Goal: Task Accomplishment & Management: Use online tool/utility

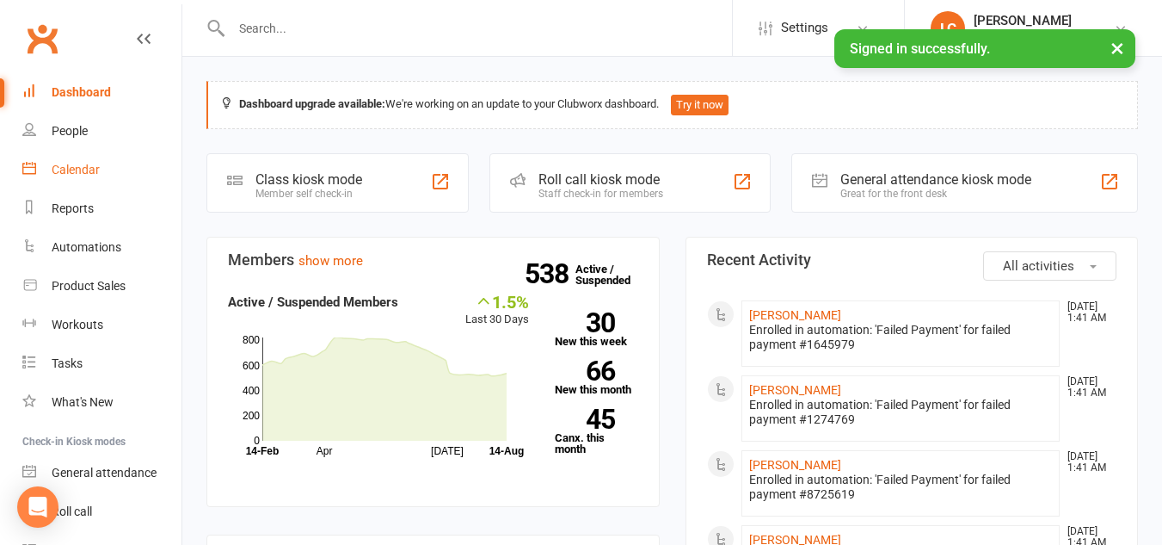
click at [53, 167] on div "Calendar" at bounding box center [76, 170] width 48 height 14
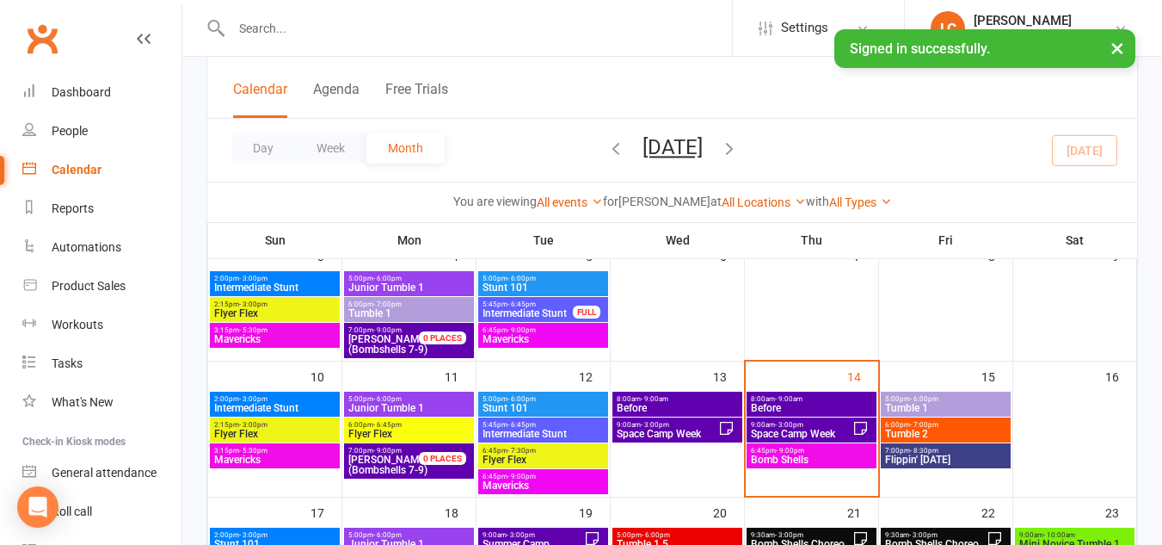
scroll to position [235, 0]
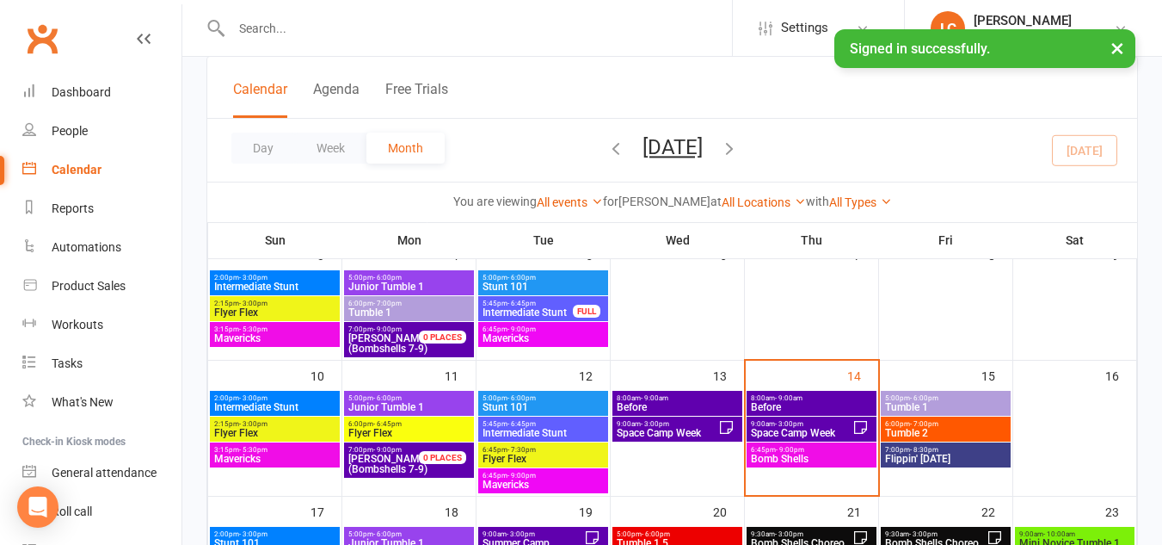
click at [823, 428] on span "Space Camp Week" at bounding box center [801, 433] width 102 height 10
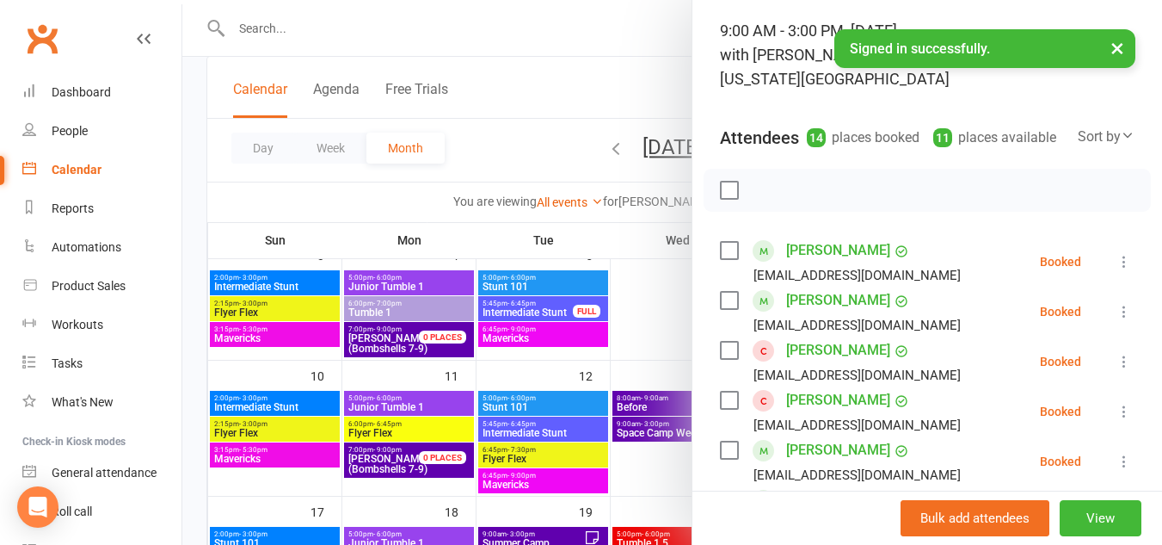
scroll to position [110, 0]
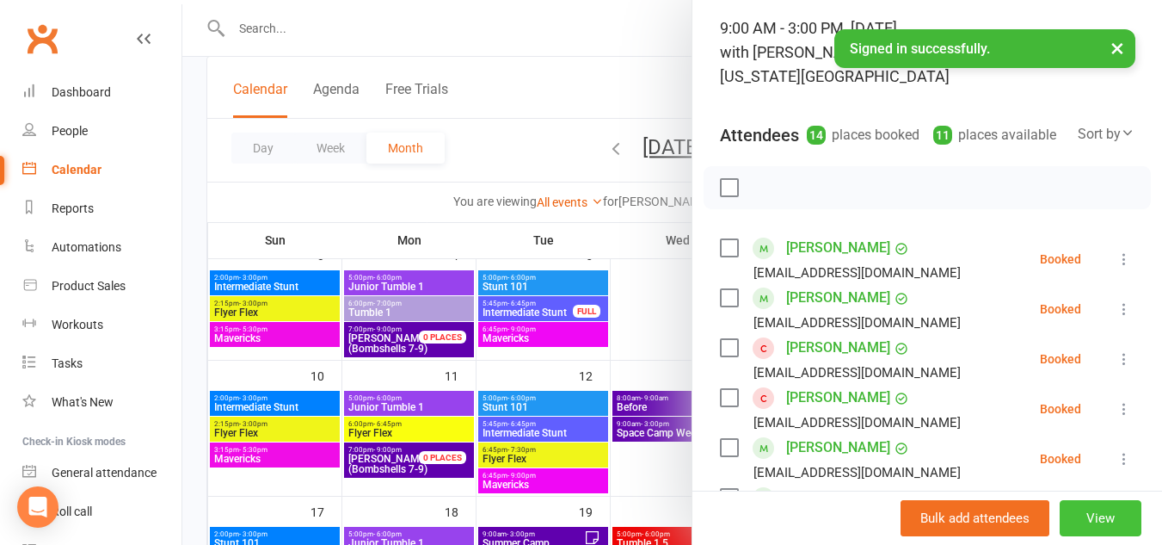
click at [1076, 520] on button "View" at bounding box center [1101, 518] width 82 height 36
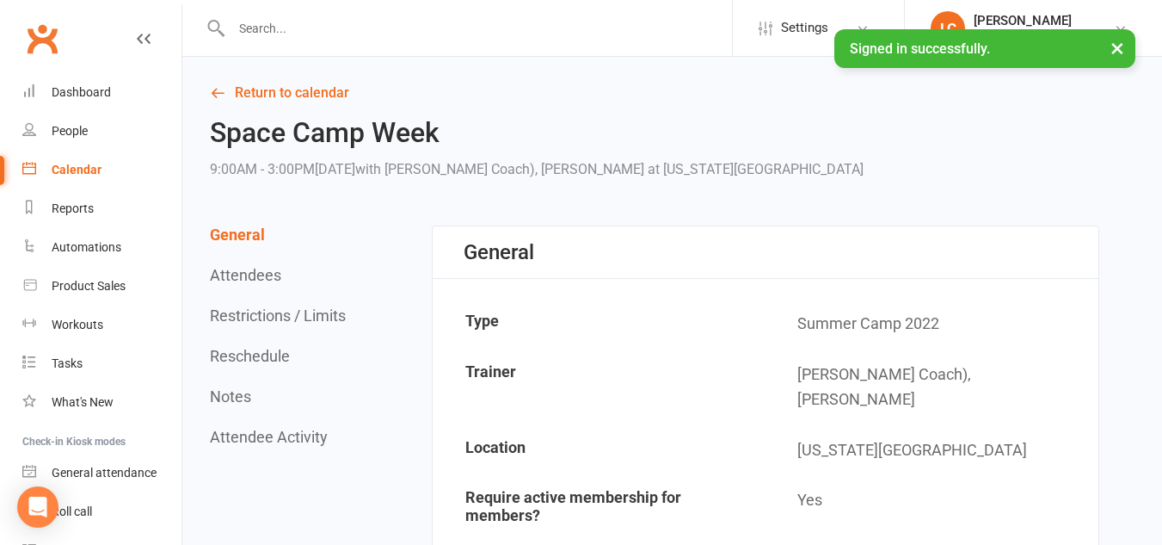
click at [234, 257] on div "General Attendees Restrictions / Limits Reschedule Notes Attendee Activity" at bounding box center [280, 335] width 140 height 220
click at [234, 266] on button "Attendees" at bounding box center [245, 275] width 71 height 18
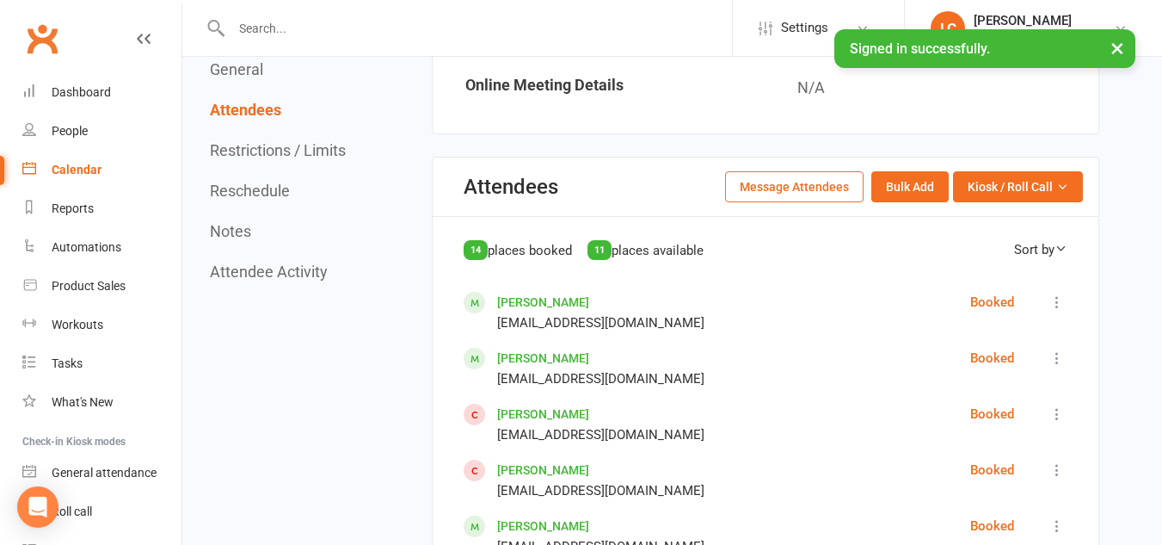
scroll to position [749, 0]
click at [68, 174] on div "Calendar" at bounding box center [77, 170] width 50 height 14
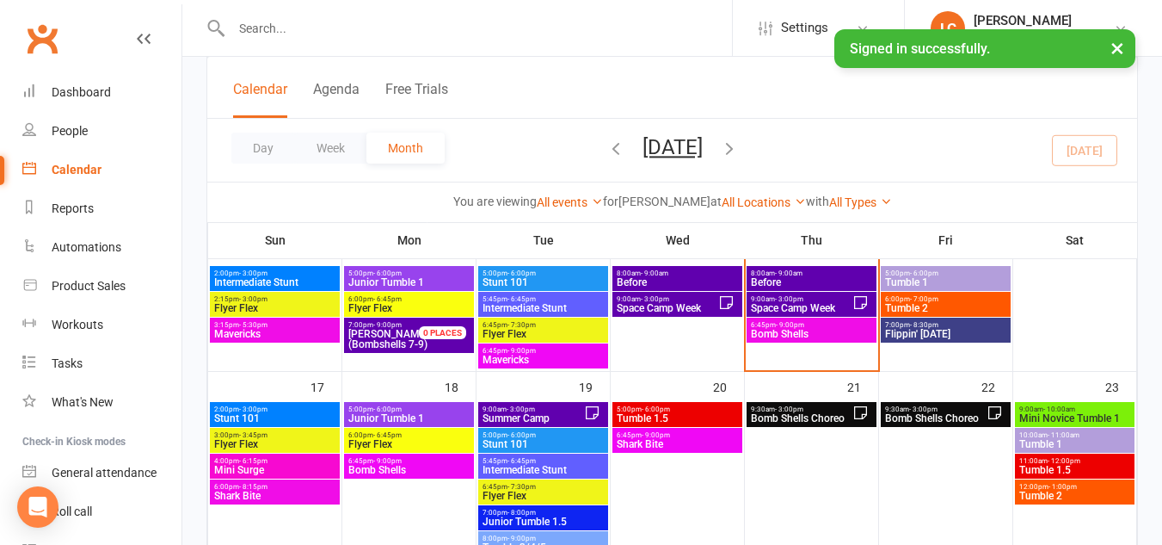
scroll to position [361, 0]
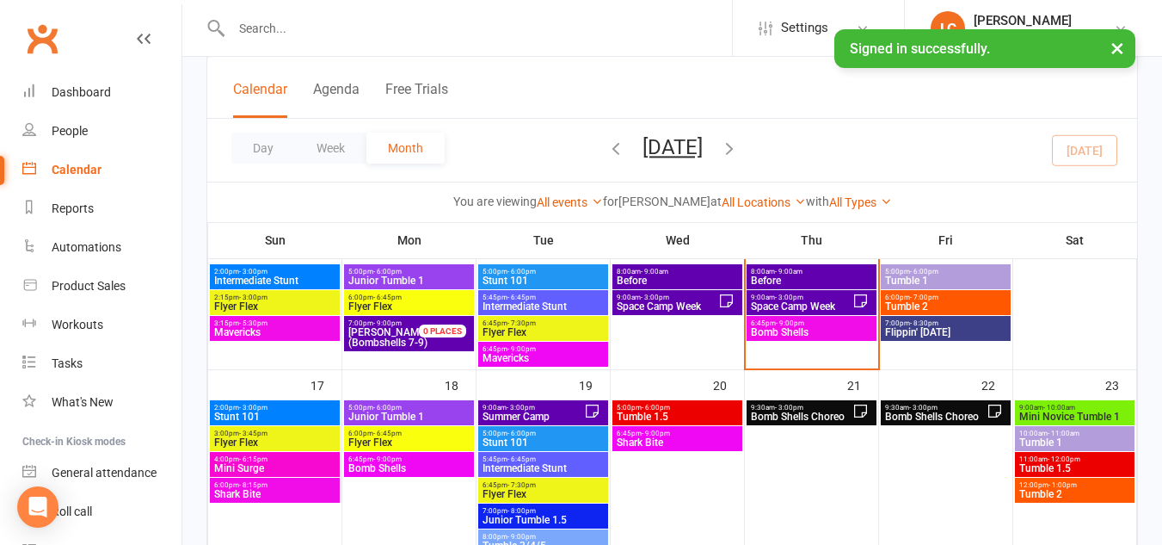
click at [816, 305] on span "Space Camp Week" at bounding box center [801, 306] width 102 height 10
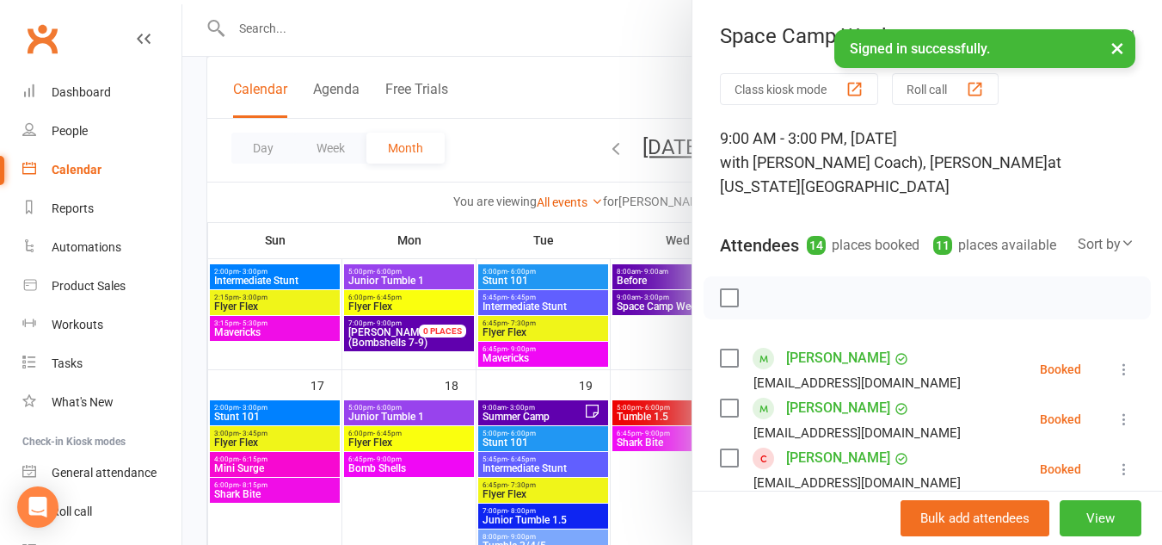
click at [792, 81] on button "Class kiosk mode" at bounding box center [799, 89] width 158 height 32
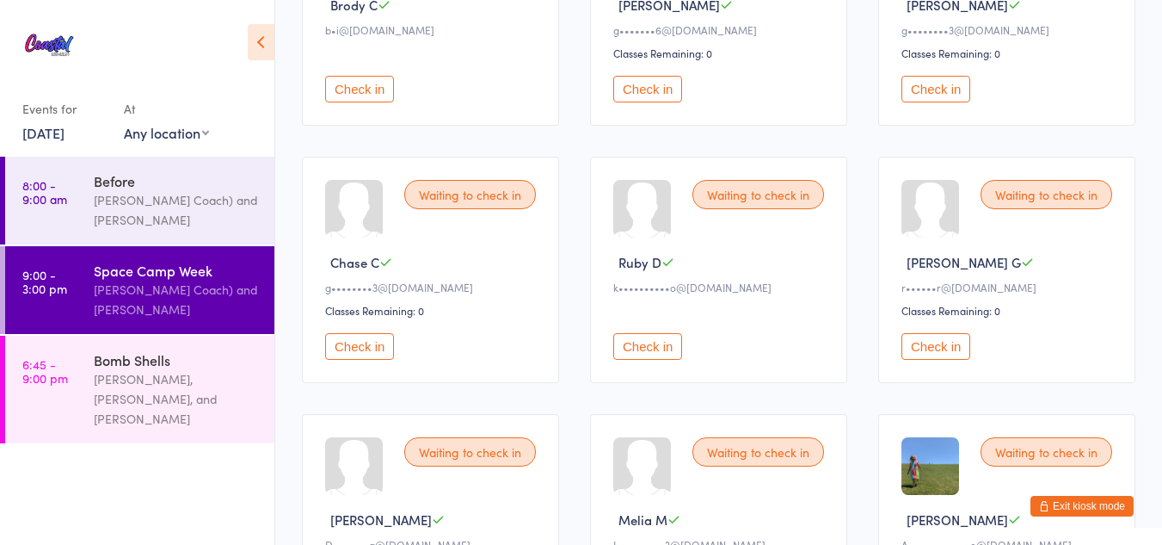
scroll to position [305, 0]
click at [944, 345] on button "Check in" at bounding box center [936, 347] width 69 height 27
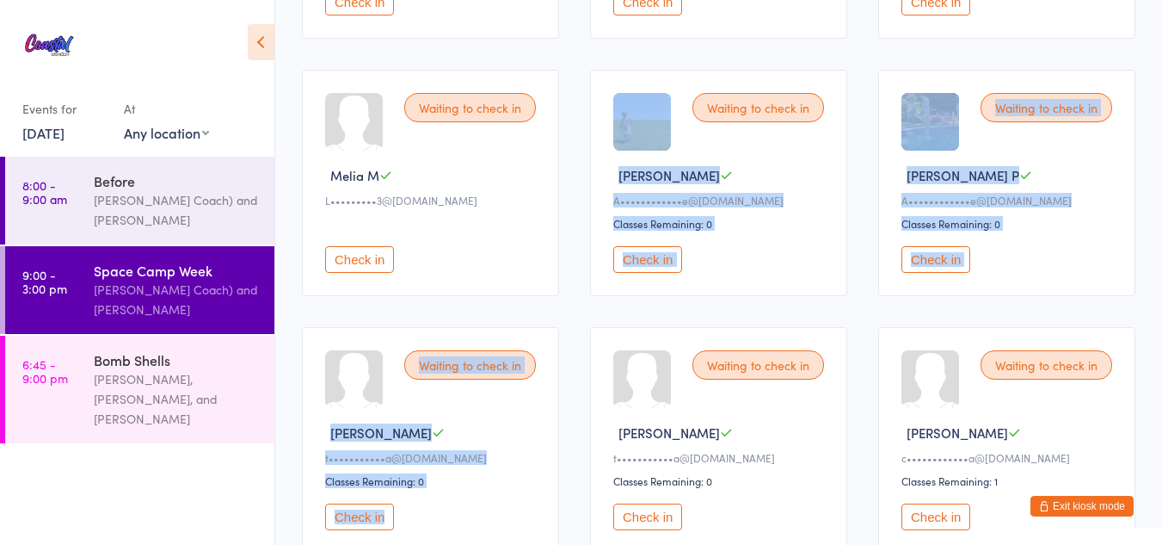
scroll to position [917, 0]
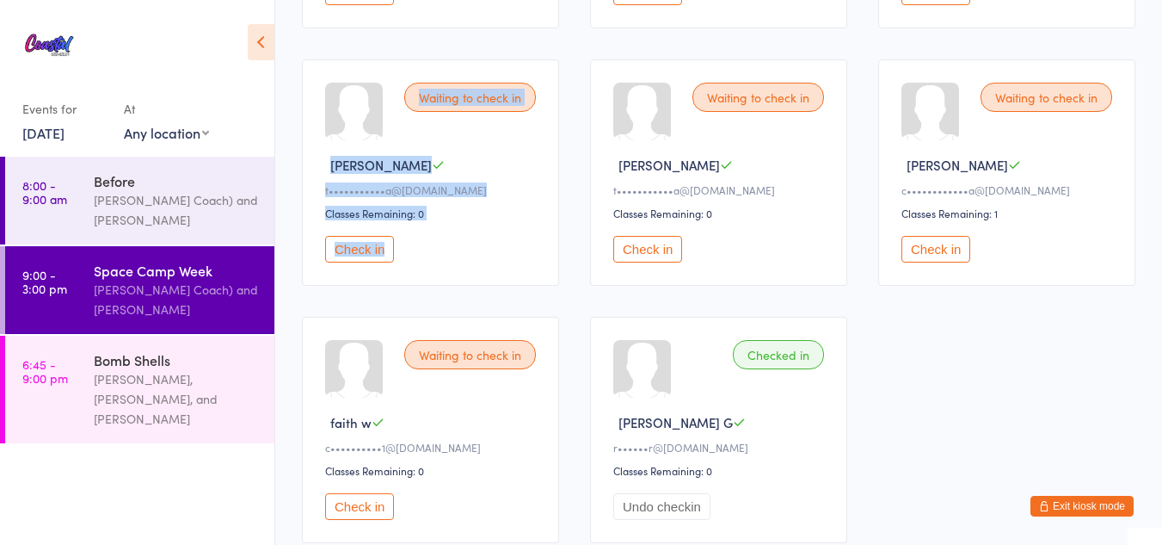
drag, startPoint x: 769, startPoint y: 411, endPoint x: 485, endPoint y: 276, distance: 314.4
click at [485, 276] on div "Waiting to check in Olivia S t•••••••••••a@gmail.com Classes Remaining: 0 Check…" at bounding box center [430, 172] width 257 height 226
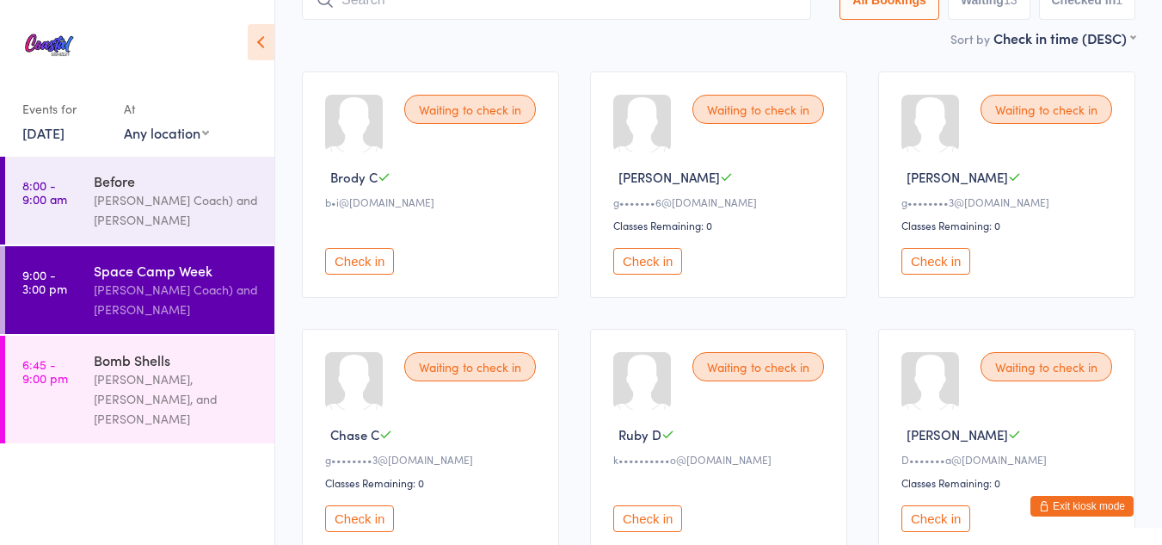
scroll to position [133, 0]
click at [651, 254] on button "Check in" at bounding box center [647, 262] width 69 height 27
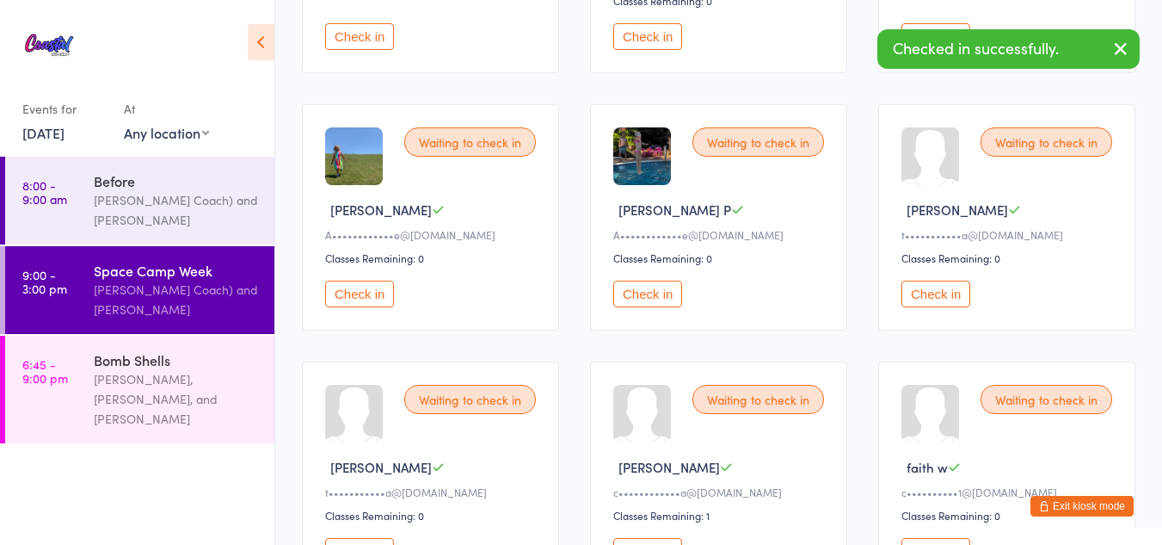
scroll to position [619, 0]
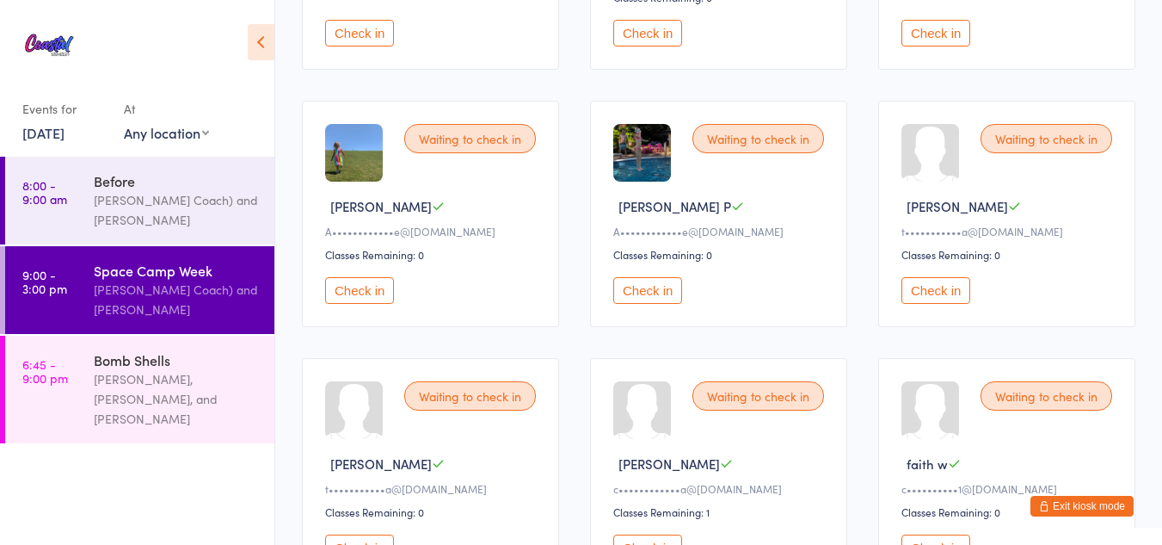
click at [361, 292] on button "Check in" at bounding box center [359, 290] width 69 height 27
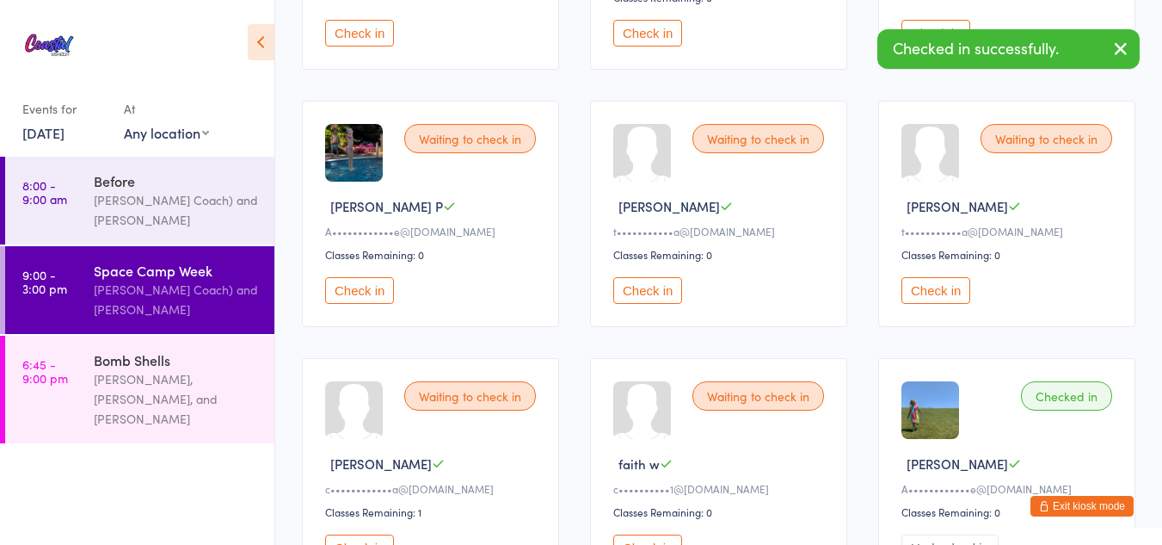
click at [361, 285] on button "Check in" at bounding box center [359, 290] width 69 height 27
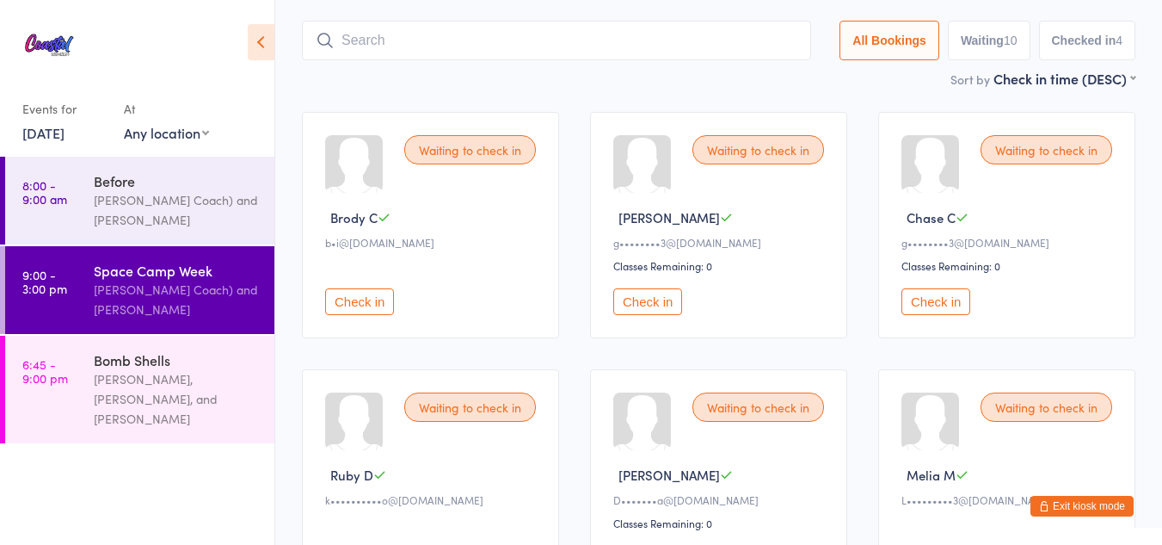
scroll to position [89, 0]
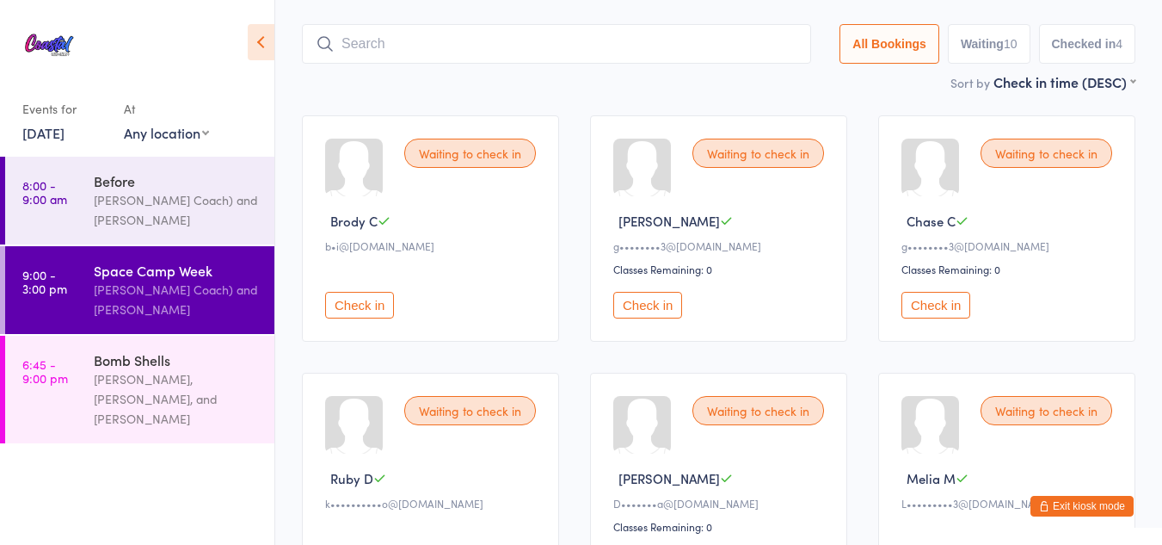
click at [655, 303] on button "Check in" at bounding box center [647, 305] width 69 height 27
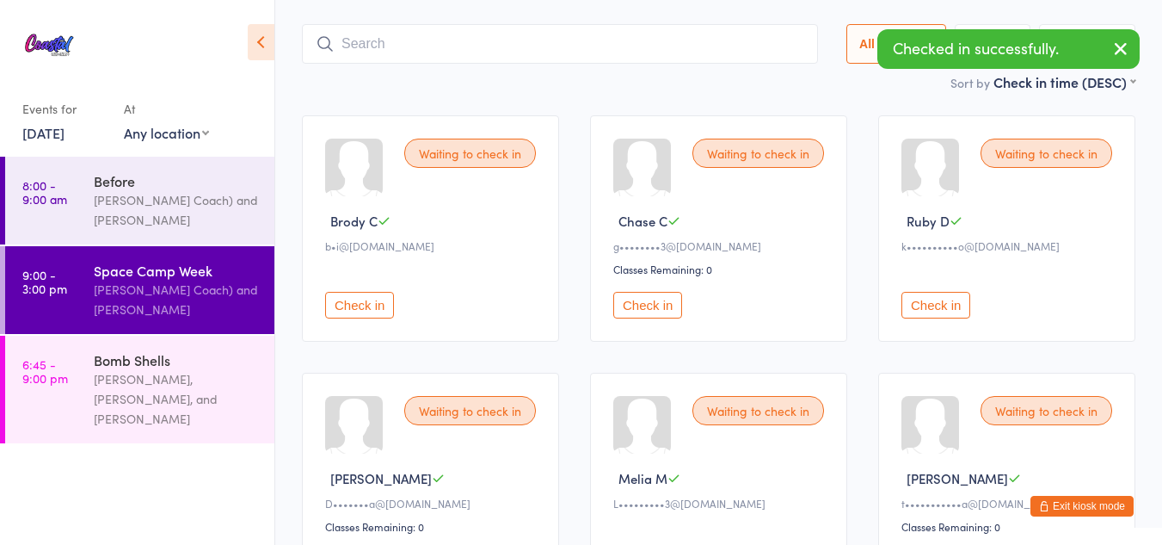
click at [655, 303] on button "Check in" at bounding box center [647, 305] width 69 height 27
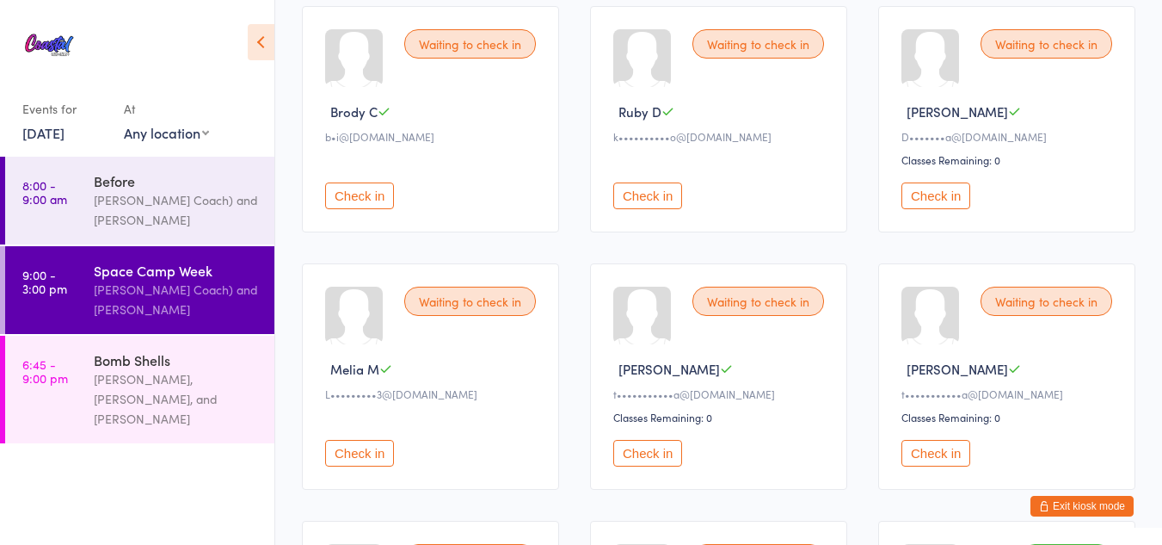
scroll to position [195, 0]
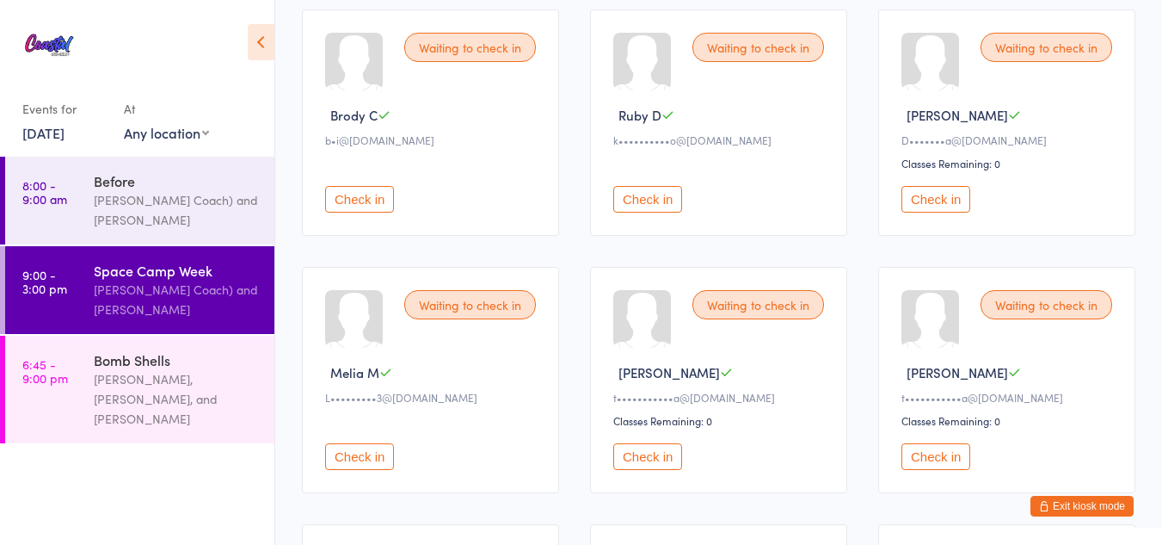
click at [942, 190] on button "Check in" at bounding box center [936, 199] width 69 height 27
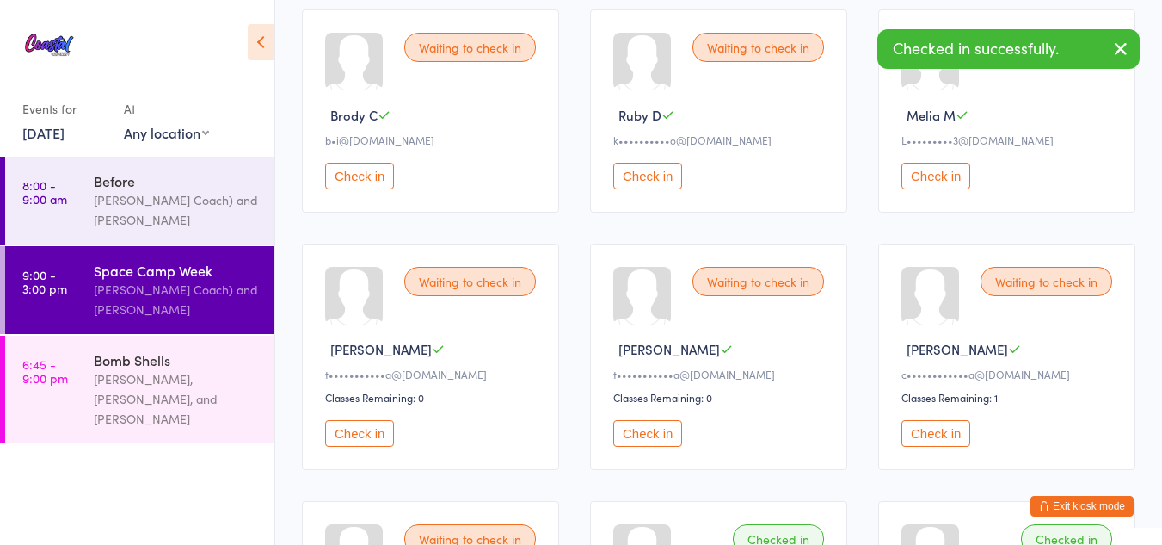
scroll to position [0, 0]
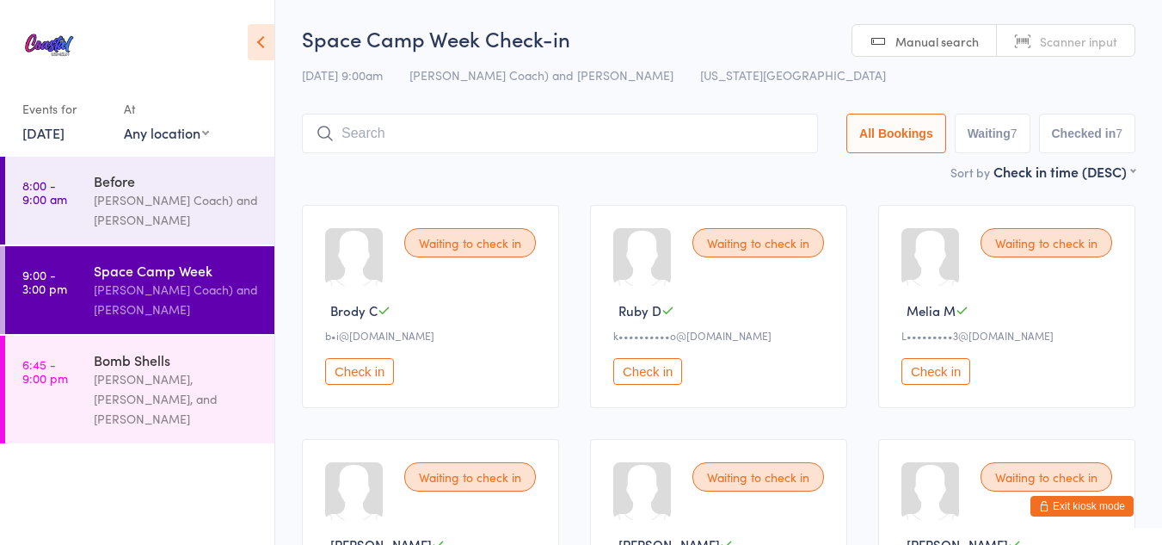
click at [256, 50] on icon at bounding box center [261, 42] width 27 height 36
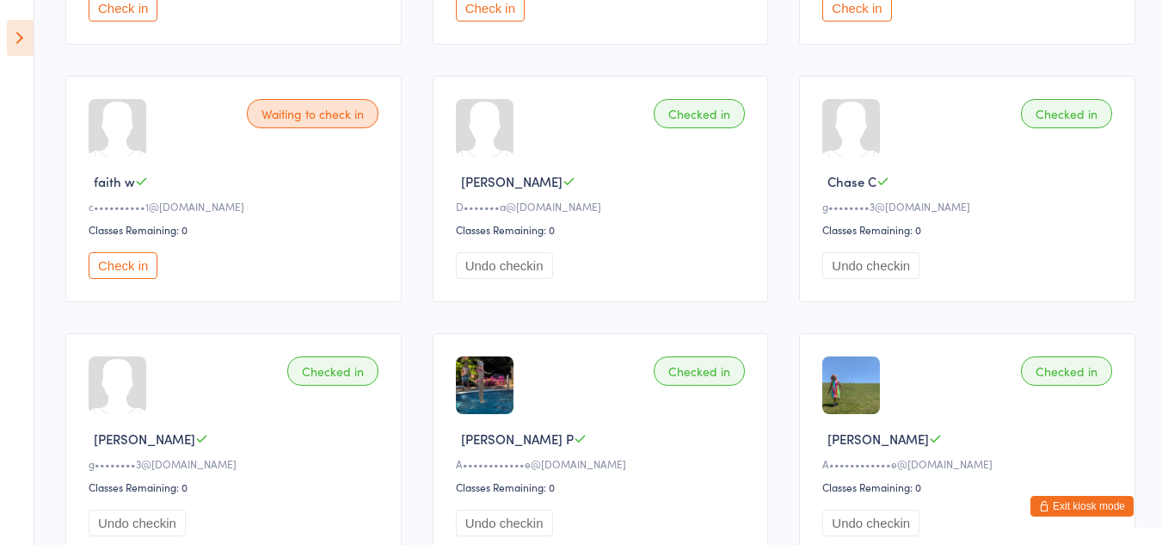
scroll to position [620, 0]
click at [477, 122] on div at bounding box center [485, 129] width 58 height 58
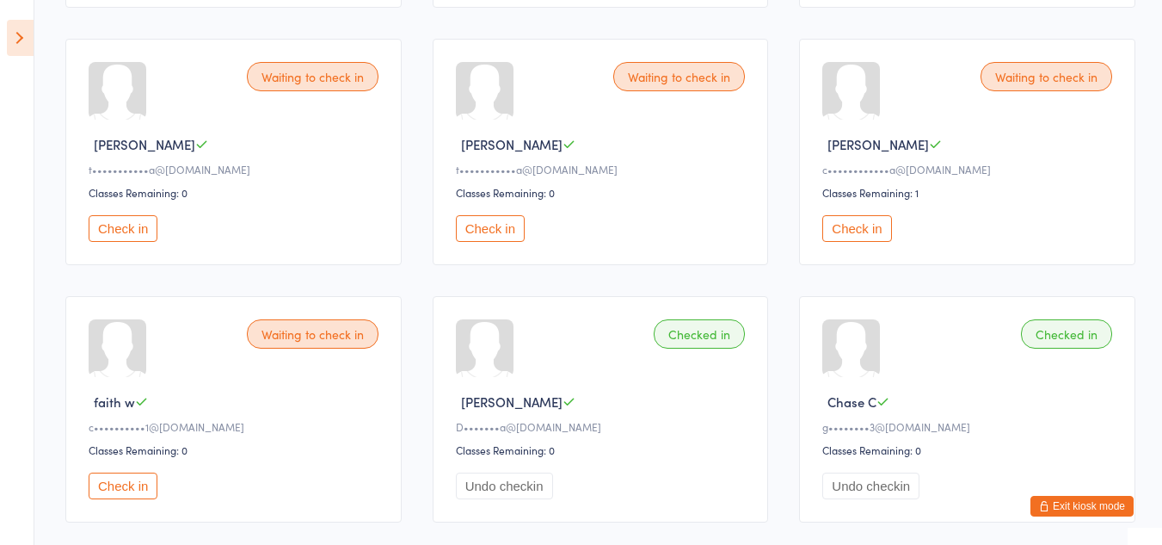
scroll to position [402, 0]
click at [498, 222] on button "Check in" at bounding box center [490, 226] width 69 height 27
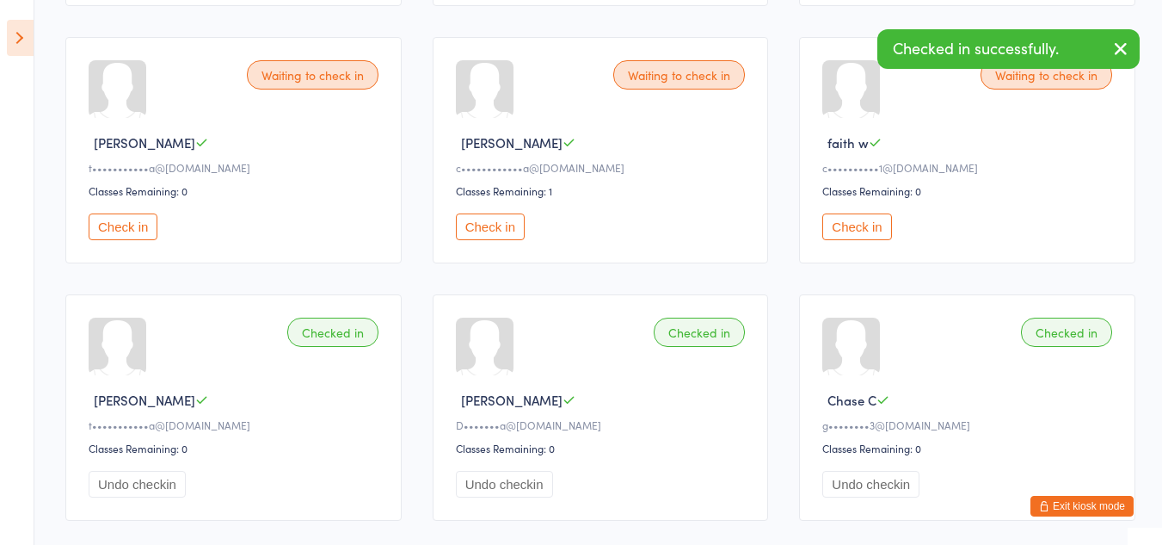
click at [93, 229] on button "Check in" at bounding box center [123, 226] width 69 height 27
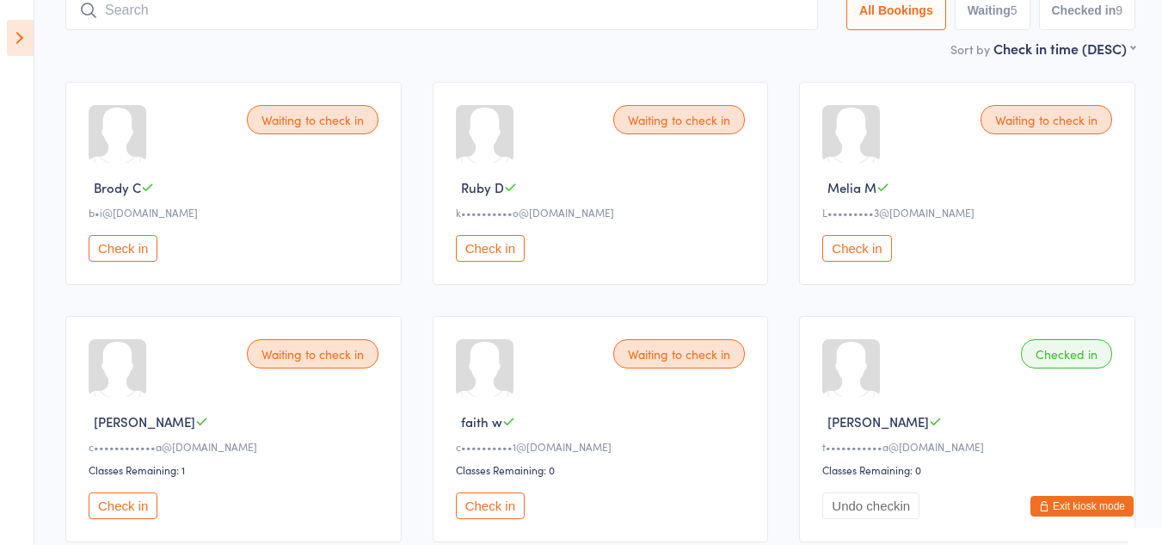
scroll to position [125, 0]
click at [856, 242] on button "Check in" at bounding box center [857, 246] width 69 height 27
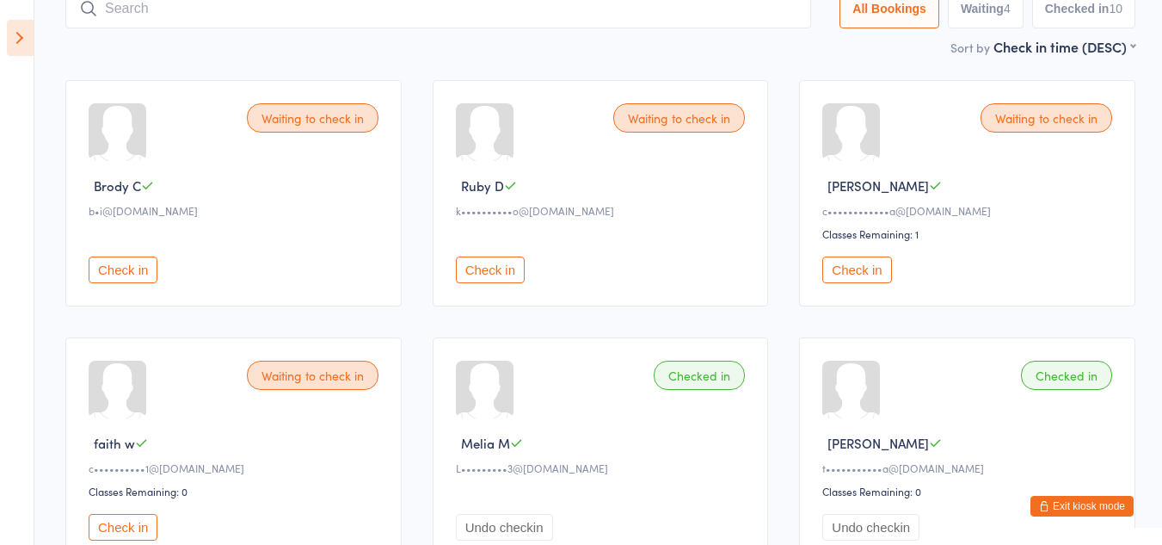
click at [852, 269] on button "Check in" at bounding box center [857, 269] width 69 height 27
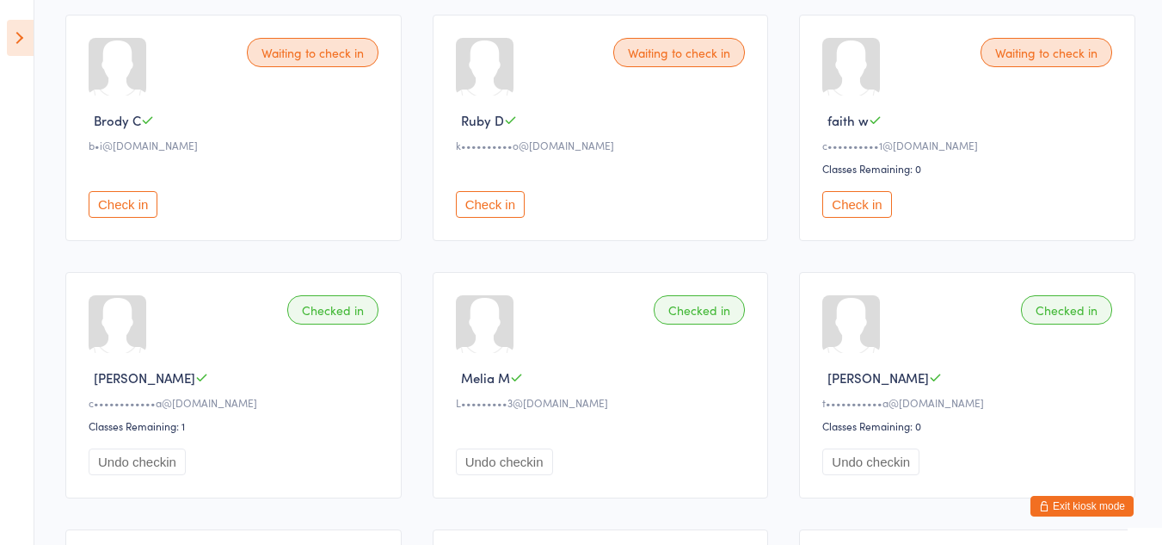
scroll to position [191, 0]
click at [866, 198] on button "Check in" at bounding box center [857, 203] width 69 height 27
